Goal: Information Seeking & Learning: Learn about a topic

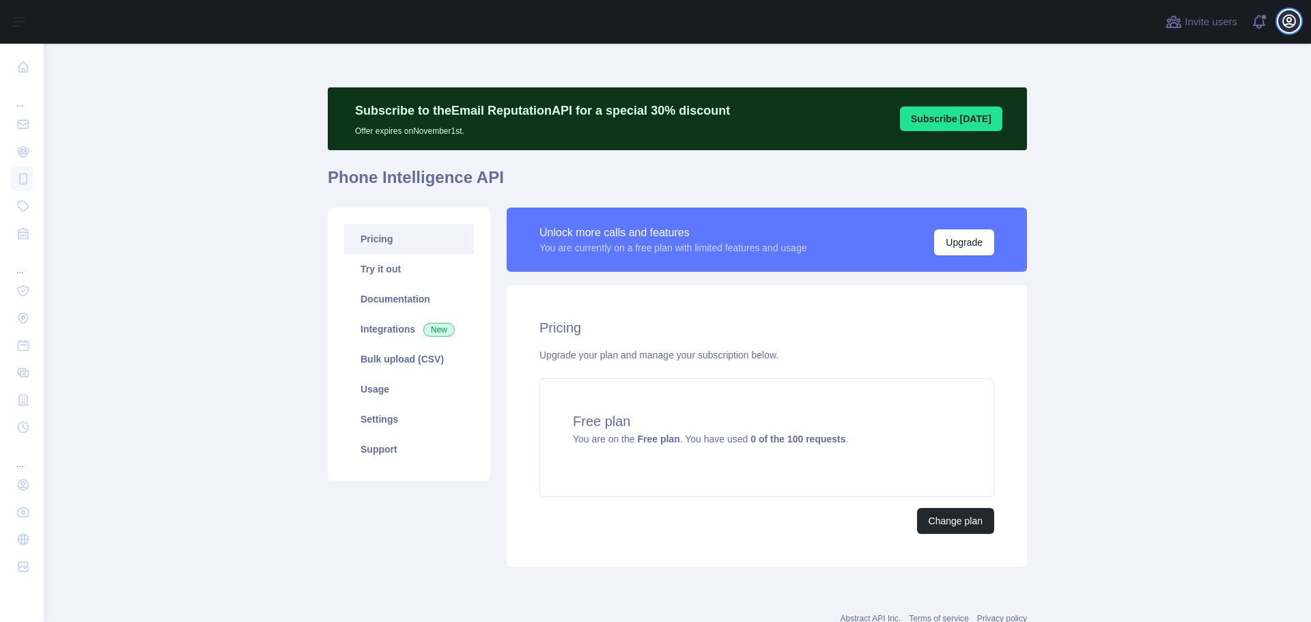
click at [1285, 27] on icon "button" at bounding box center [1289, 21] width 16 height 16
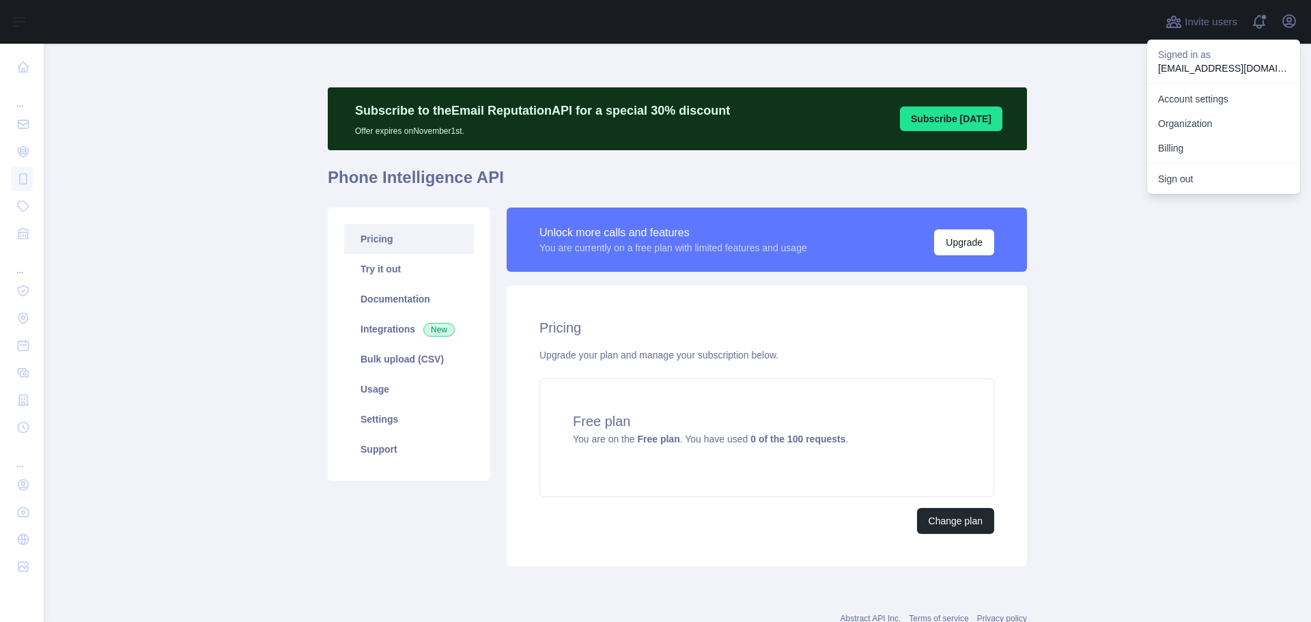
click at [1247, 70] on p "shahzaib.khalid.legendesk@gmail.com" at bounding box center [1223, 68] width 131 height 14
click at [1240, 71] on p "shahzaib.khalid.legendesk@gmail.com" at bounding box center [1223, 68] width 131 height 14
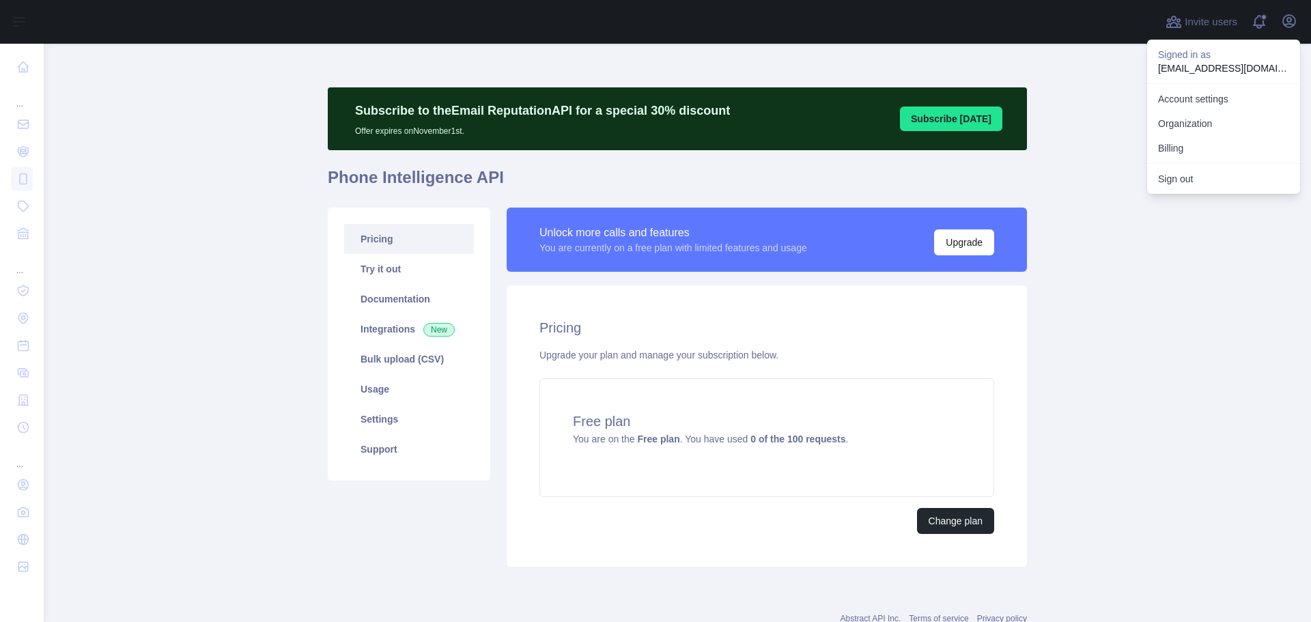
click at [1195, 70] on p "shahzaib.khalid.legendesk@gmail.com" at bounding box center [1223, 68] width 131 height 14
click at [1162, 231] on main "Subscribe to the Email Reputation API for a special 30 % discount Offer expires…" at bounding box center [677, 333] width 1267 height 578
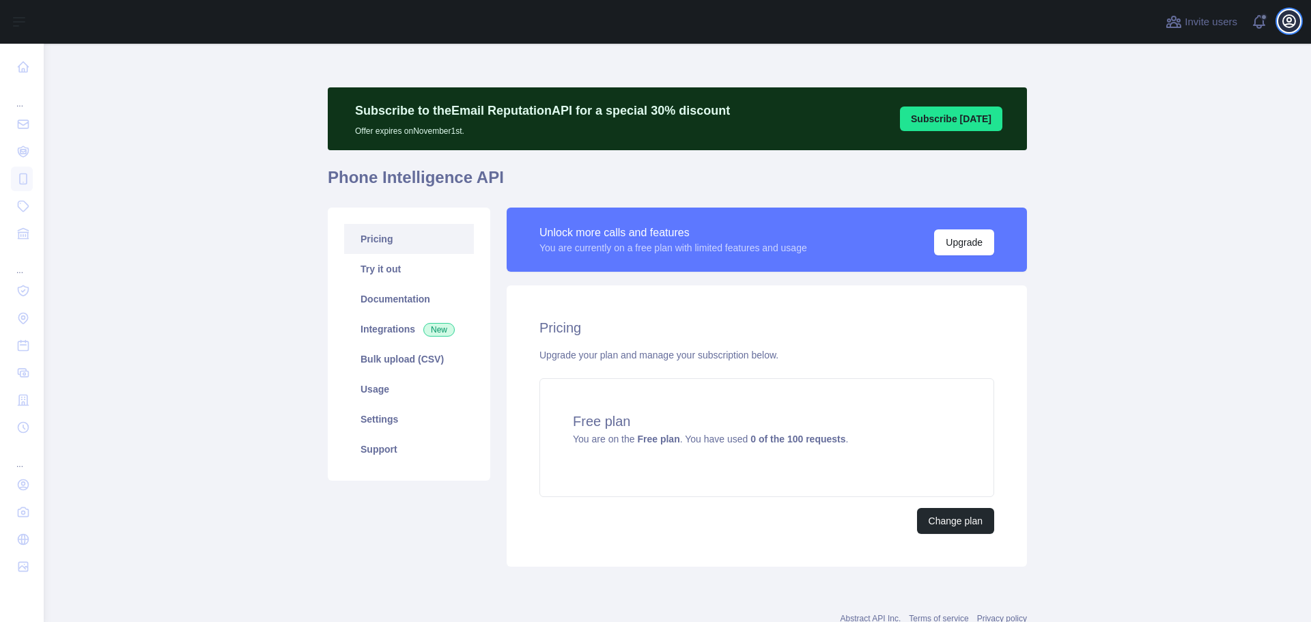
click at [1287, 18] on icon "button" at bounding box center [1289, 21] width 12 height 12
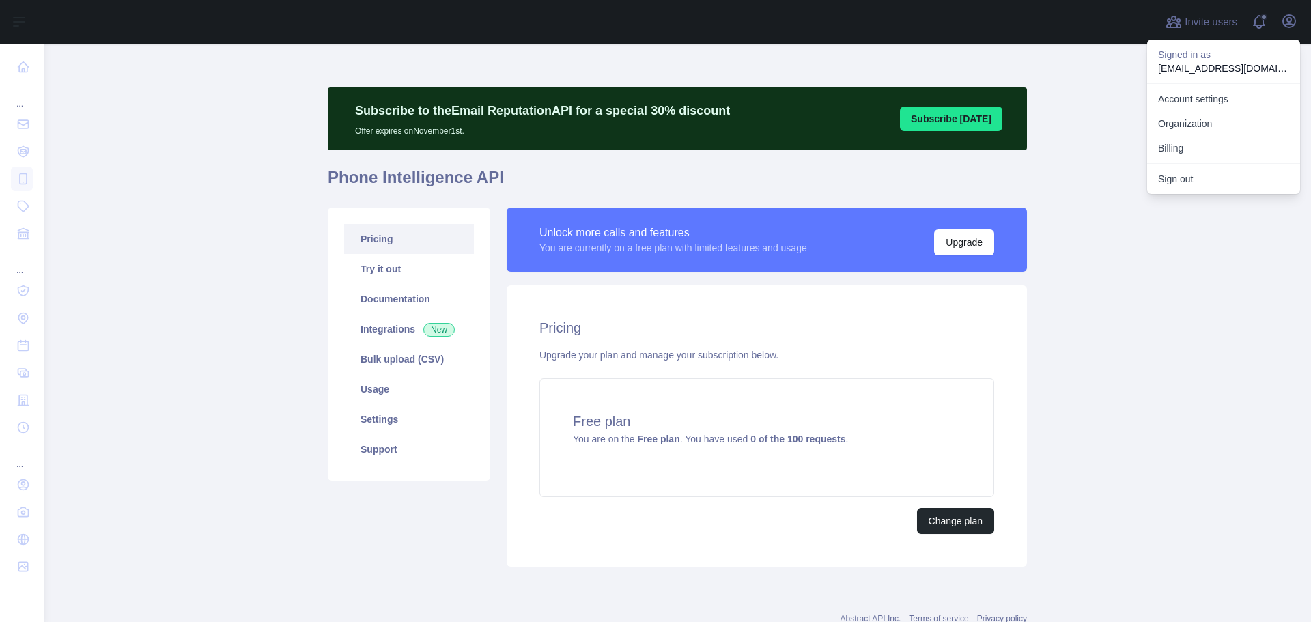
click at [1235, 63] on p "shahzaib.khalid.legendesk@gmail.com" at bounding box center [1223, 68] width 131 height 14
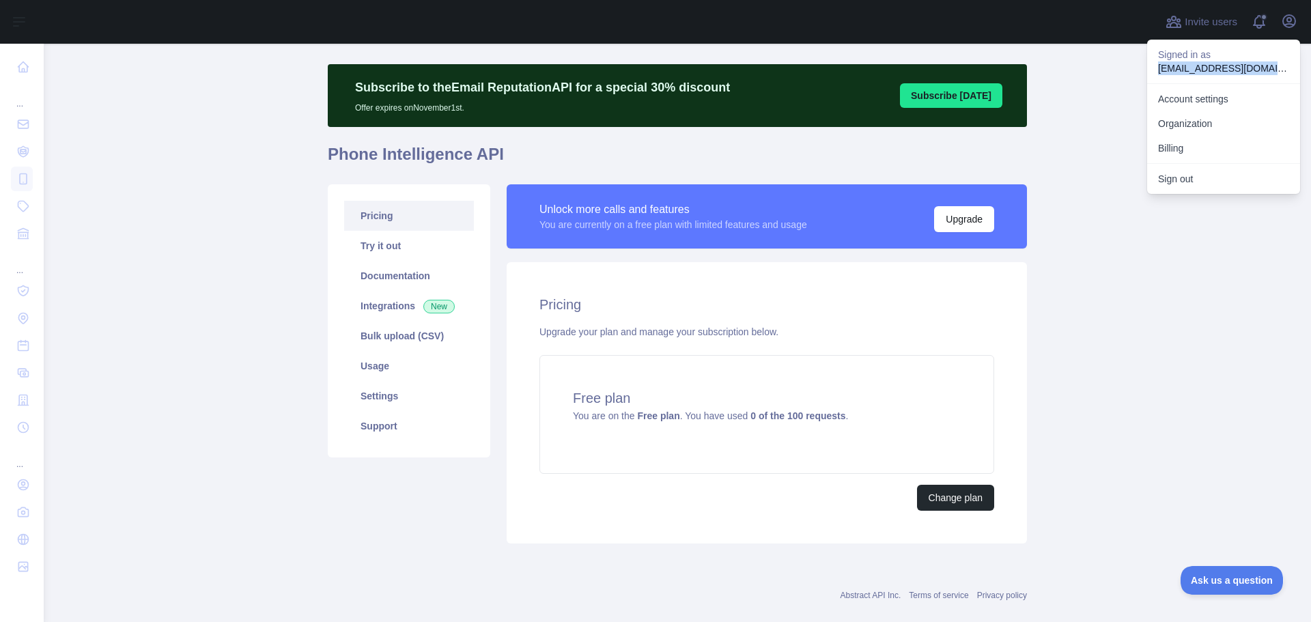
scroll to position [46, 0]
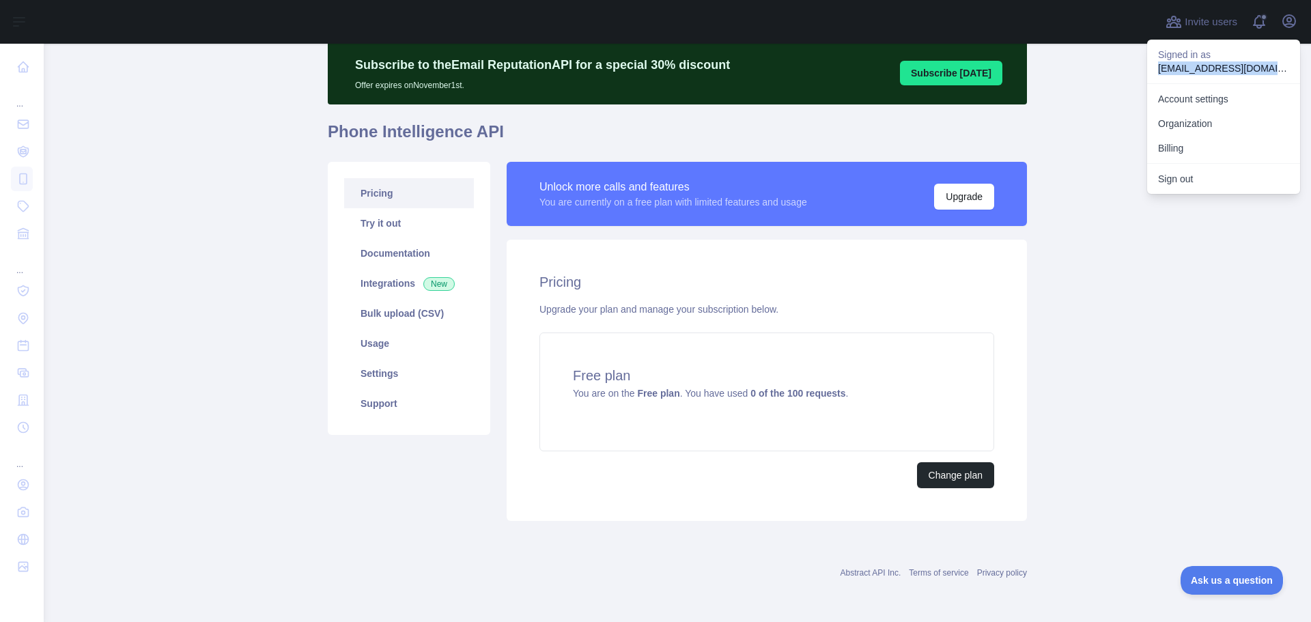
click at [1156, 232] on main "Subscribe to the Email Reputation API for a special 30 % discount Offer expires…" at bounding box center [677, 333] width 1267 height 578
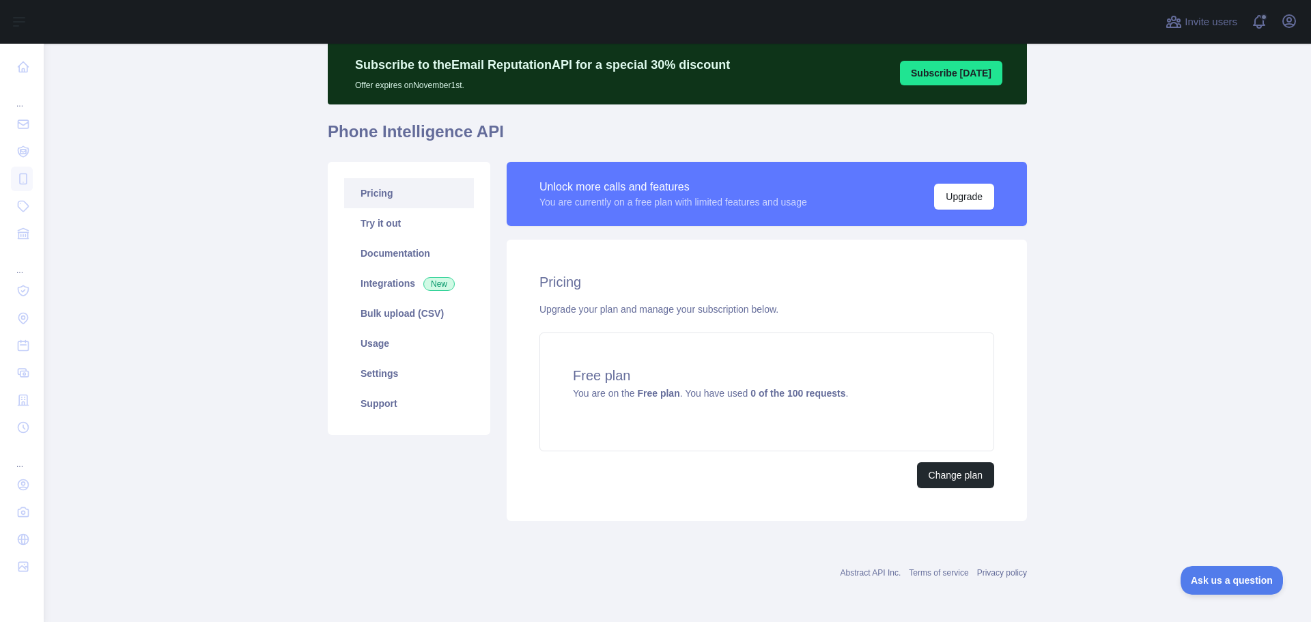
click at [1156, 231] on main "Subscribe to the Email Reputation API for a special 30 % discount Offer expires…" at bounding box center [677, 333] width 1267 height 578
click at [1218, 26] on span "Invite users" at bounding box center [1210, 22] width 53 height 16
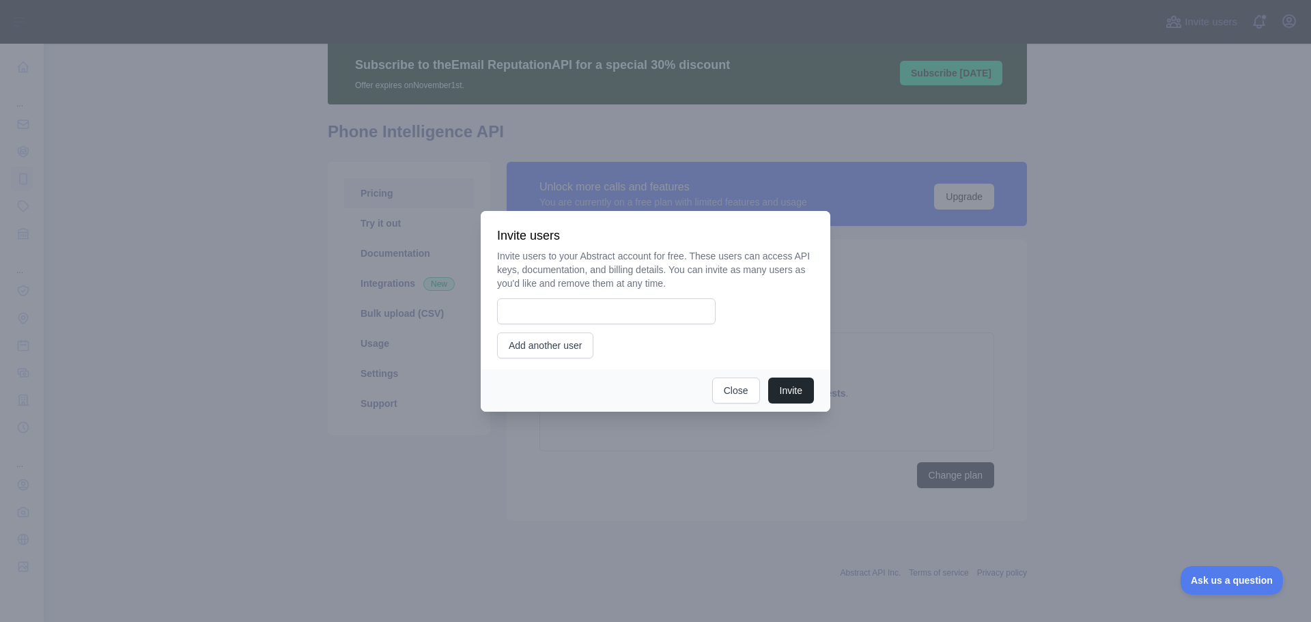
click at [547, 261] on p "Invite users to your Abstract account for free. These users can access API keys…" at bounding box center [655, 269] width 317 height 41
click at [611, 257] on p "Invite users to your Abstract account for free. These users can access API keys…" at bounding box center [655, 269] width 317 height 41
click at [692, 257] on p "Invite users to your Abstract account for free. These users can access API keys…" at bounding box center [655, 269] width 317 height 41
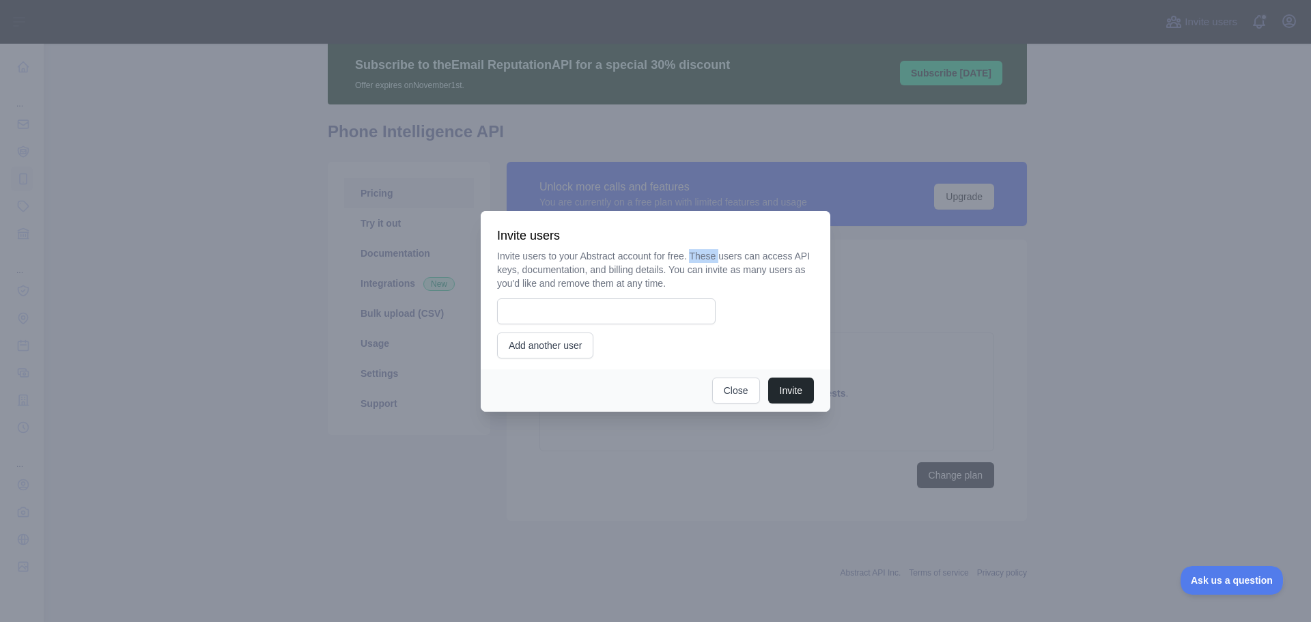
click at [692, 257] on p "Invite users to your Abstract account for free. These users can access API keys…" at bounding box center [655, 269] width 317 height 41
click at [705, 257] on p "Invite users to your Abstract account for free. These users can access API keys…" at bounding box center [655, 269] width 317 height 41
click at [738, 257] on p "Invite users to your Abstract account for free. These users can access API keys…" at bounding box center [655, 269] width 317 height 41
drag, startPoint x: 738, startPoint y: 257, endPoint x: 782, endPoint y: 257, distance: 43.7
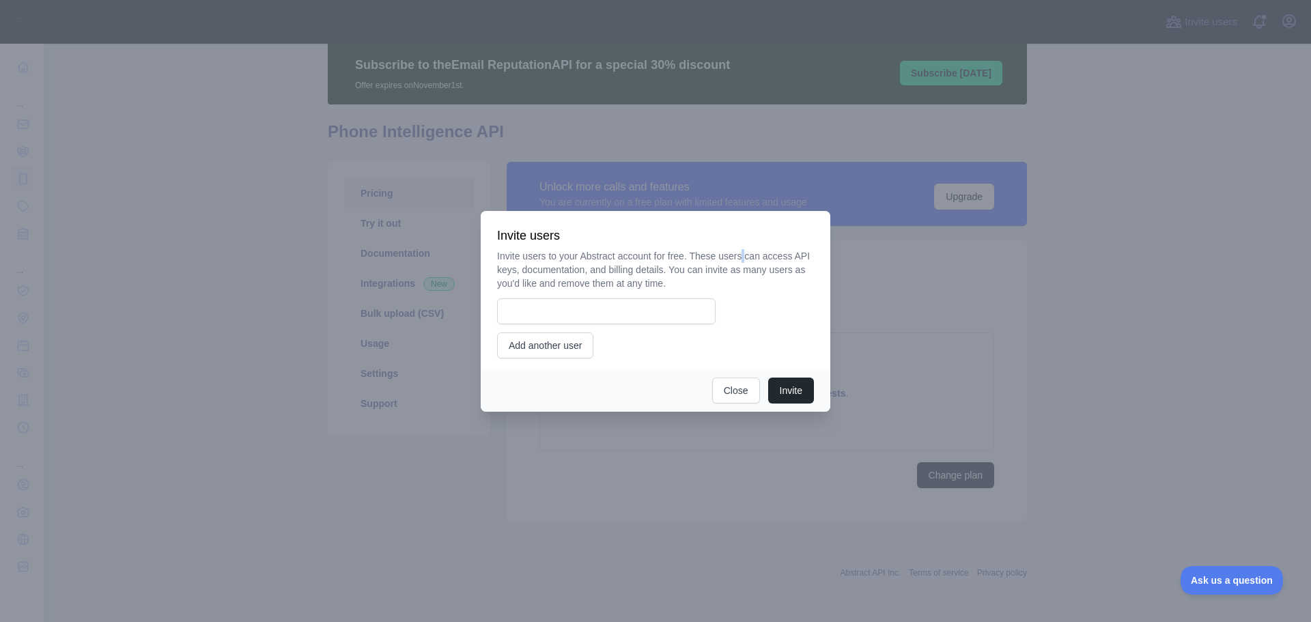
click at [747, 257] on p "Invite users to your Abstract account for free. These users can access API keys…" at bounding box center [655, 269] width 317 height 41
click at [796, 257] on p "Invite users to your Abstract account for free. These users can access API keys…" at bounding box center [655, 269] width 317 height 41
click at [508, 275] on p "Invite users to your Abstract account for free. These users can access API keys…" at bounding box center [655, 269] width 317 height 41
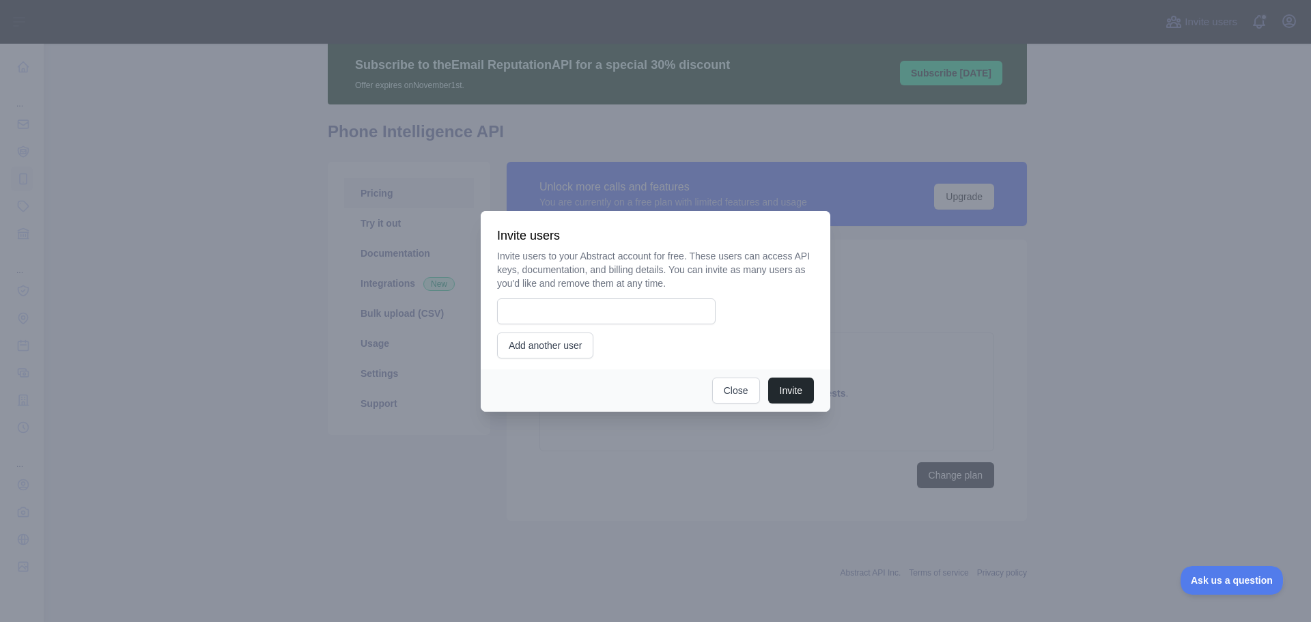
click at [542, 274] on p "Invite users to your Abstract account for free. These users can access API keys…" at bounding box center [655, 269] width 317 height 41
click at [605, 274] on p "Invite users to your Abstract account for free. These users can access API keys…" at bounding box center [655, 269] width 317 height 41
click at [678, 274] on p "Invite users to your Abstract account for free. These users can access API keys…" at bounding box center [655, 269] width 317 height 41
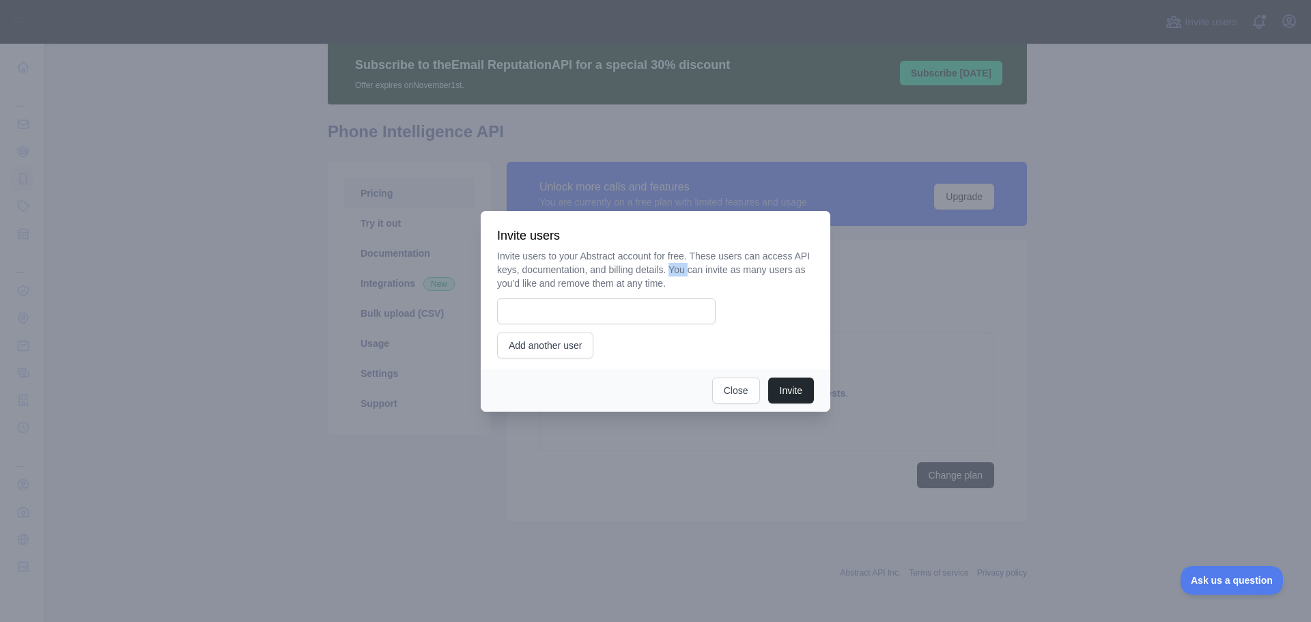
click at [678, 274] on p "Invite users to your Abstract account for free. These users can access API keys…" at bounding box center [655, 269] width 317 height 41
click at [711, 272] on p "Invite users to your Abstract account for free. These users can access API keys…" at bounding box center [655, 269] width 317 height 41
click at [717, 285] on p "Invite users to your Abstract account for free. These users can access API keys…" at bounding box center [655, 269] width 317 height 41
click at [728, 272] on p "Invite users to your Abstract account for free. These users can access API keys…" at bounding box center [655, 269] width 317 height 41
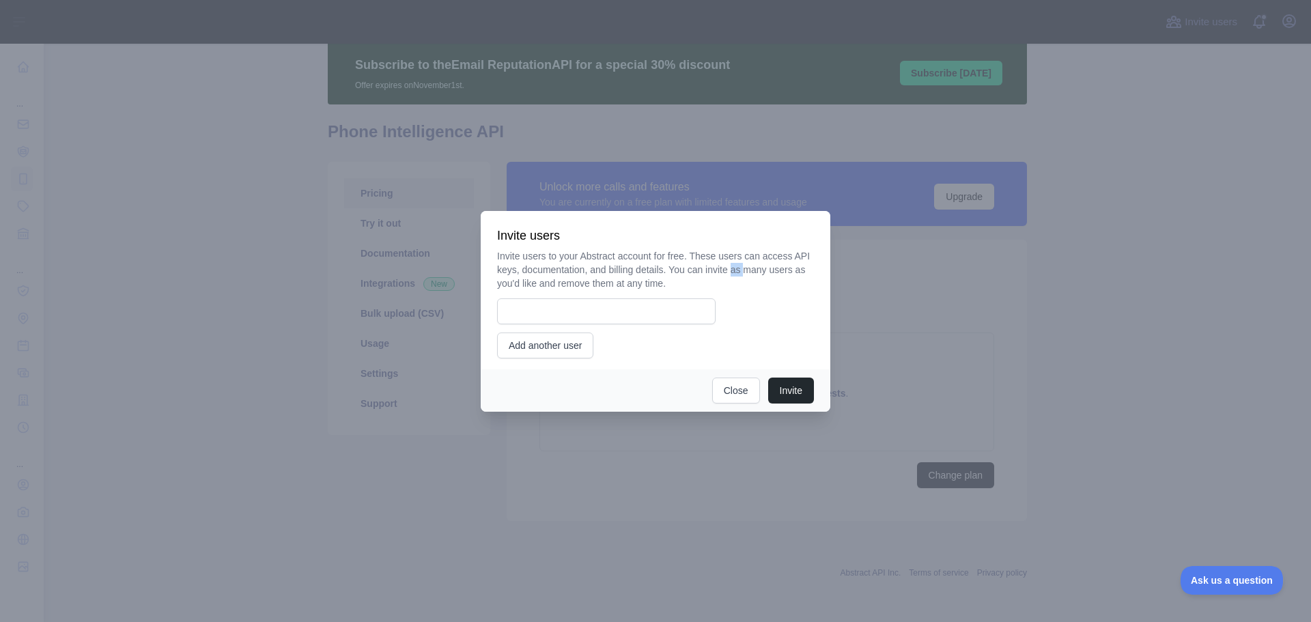
click at [728, 272] on p "Invite users to your Abstract account for free. These users can access API keys…" at bounding box center [655, 269] width 317 height 41
click at [759, 274] on p "Invite users to your Abstract account for free. These users can access API keys…" at bounding box center [655, 269] width 317 height 41
drag, startPoint x: 502, startPoint y: 283, endPoint x: 629, endPoint y: 283, distance: 126.3
click at [629, 283] on p "Invite users to your Abstract account for free. These users can access API keys…" at bounding box center [655, 269] width 317 height 41
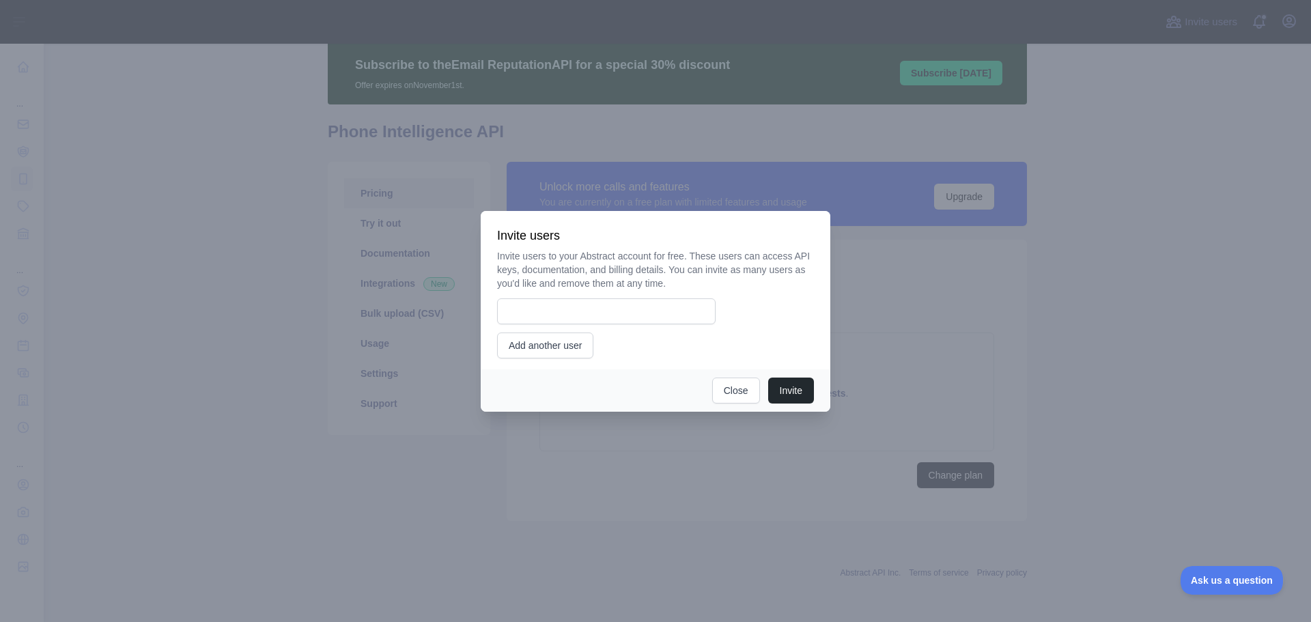
click at [642, 282] on p "Invite users to your Abstract account for free. These users can access API keys…" at bounding box center [655, 269] width 317 height 41
click at [651, 282] on p "Invite users to your Abstract account for free. These users can access API keys…" at bounding box center [655, 269] width 317 height 41
